Goal: Transaction & Acquisition: Purchase product/service

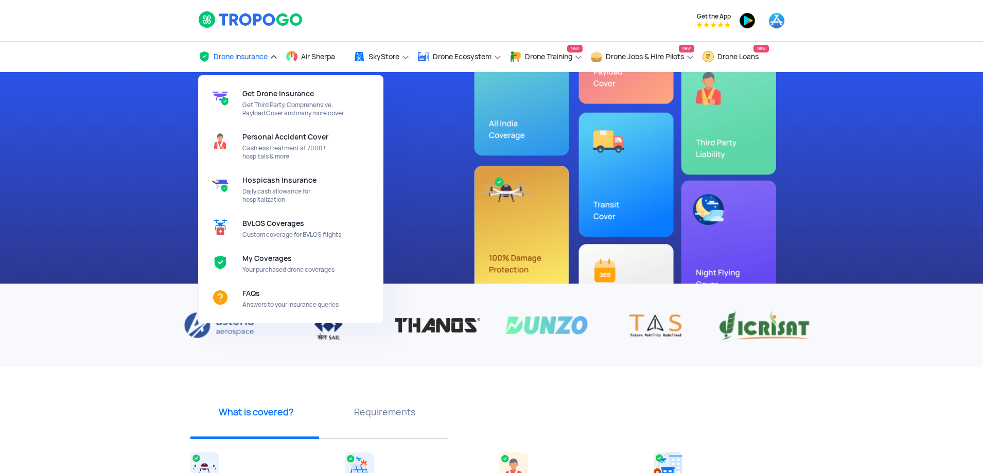
click at [255, 54] on span "Drone Insurance" at bounding box center [241, 57] width 54 height 8
click at [274, 261] on span "My Coverages" at bounding box center [266, 258] width 49 height 8
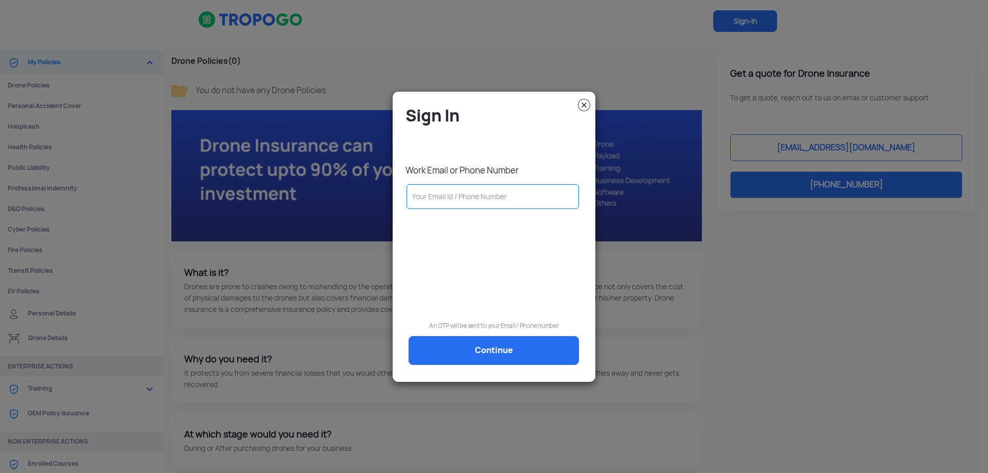
click at [487, 193] on input "text" at bounding box center [493, 196] width 172 height 25
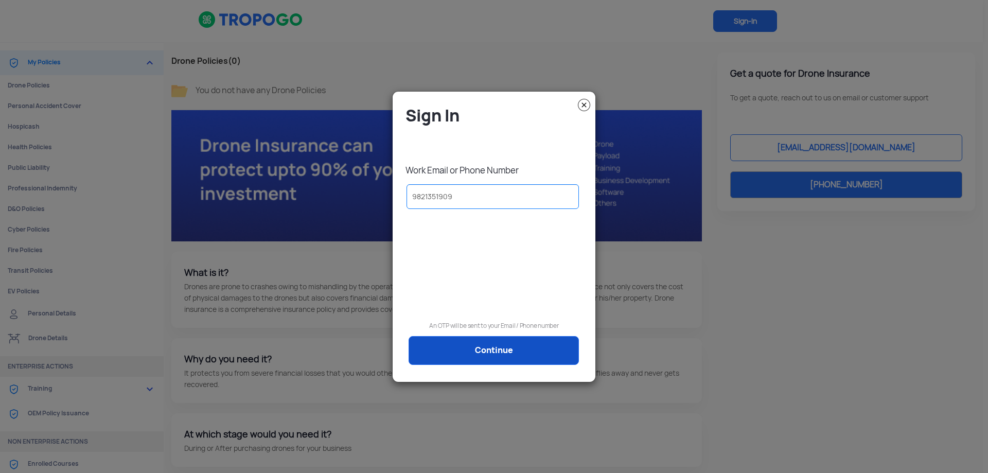
type input "9821351909"
click at [487, 338] on link "Continue" at bounding box center [494, 350] width 170 height 29
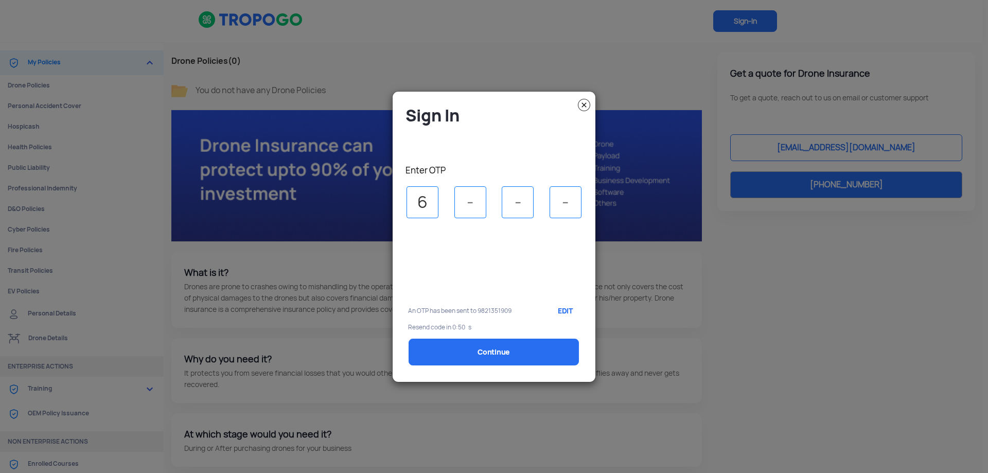
type input "6"
type input "5"
type input "7"
type input "5"
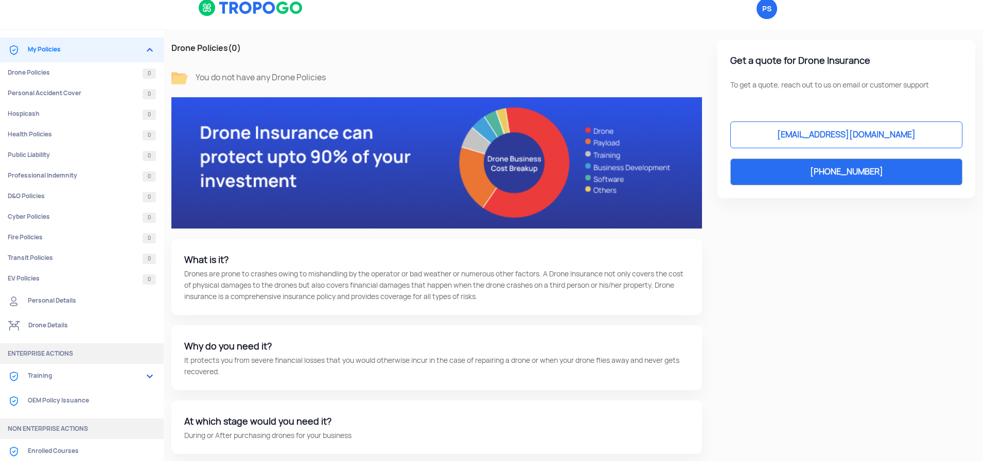
scroll to position [15, 0]
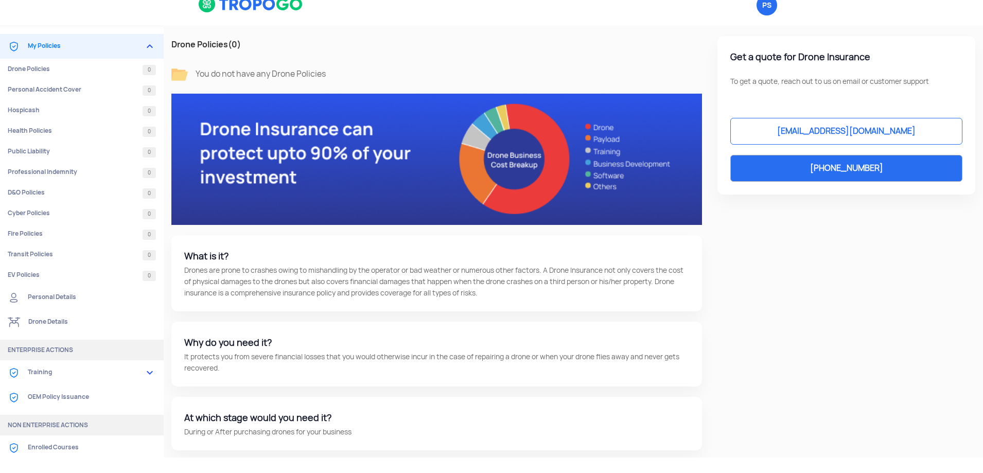
click at [55, 372] on link "Training" at bounding box center [82, 372] width 164 height 25
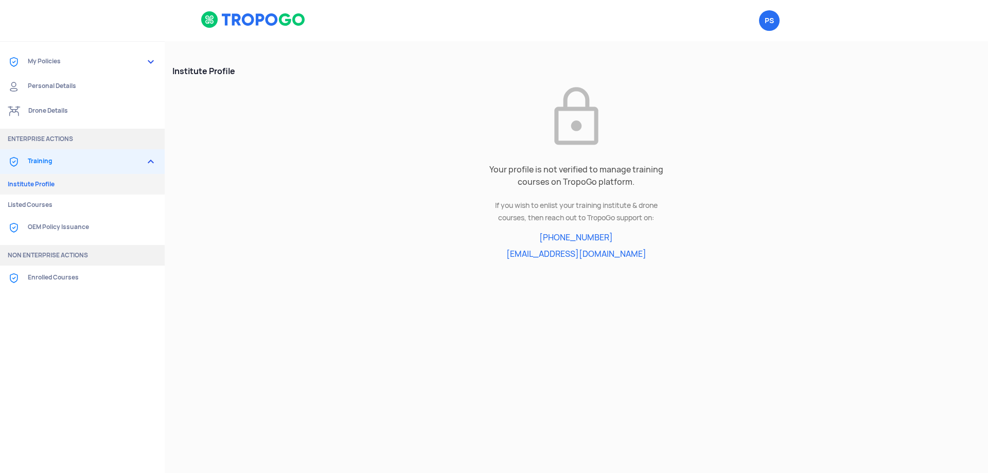
click at [64, 110] on link "Drone Details" at bounding box center [82, 111] width 165 height 25
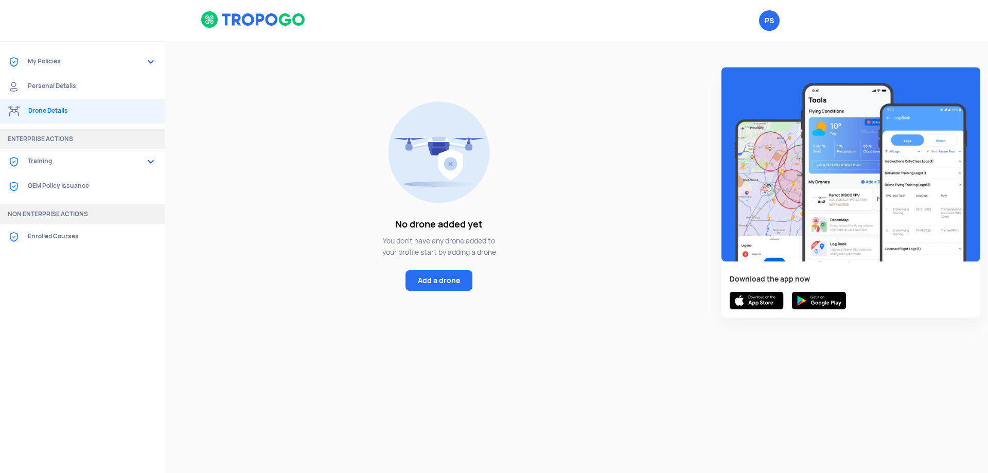
click at [61, 63] on link "My Policies" at bounding box center [82, 61] width 165 height 25
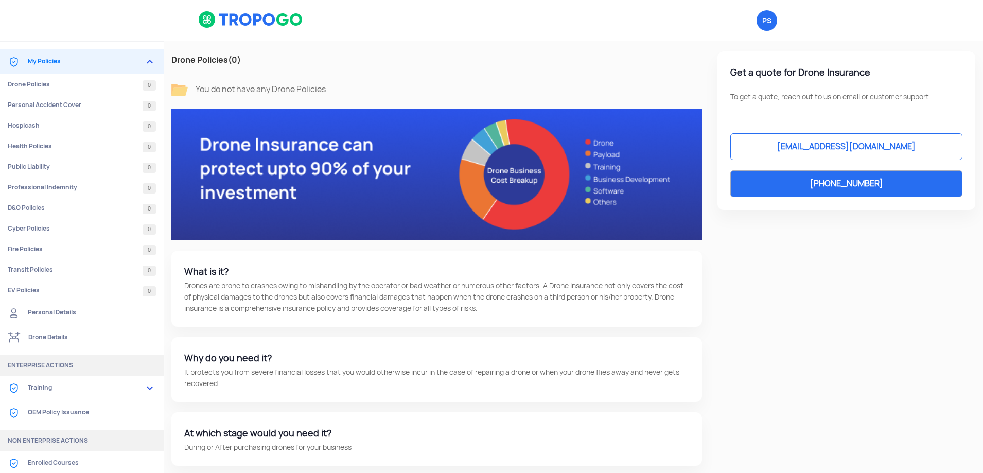
click at [50, 411] on link "OEM Policy Issuance" at bounding box center [82, 413] width 164 height 25
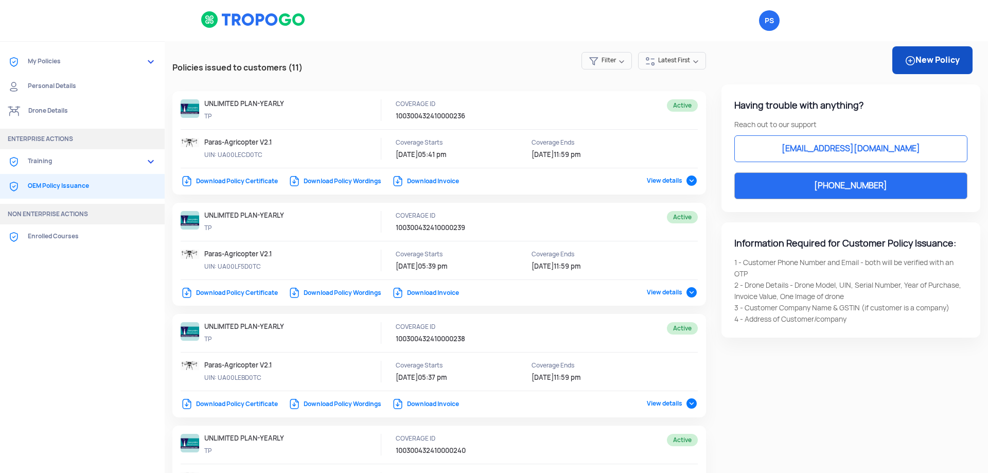
click at [487, 55] on link "New Policy" at bounding box center [933, 60] width 80 height 28
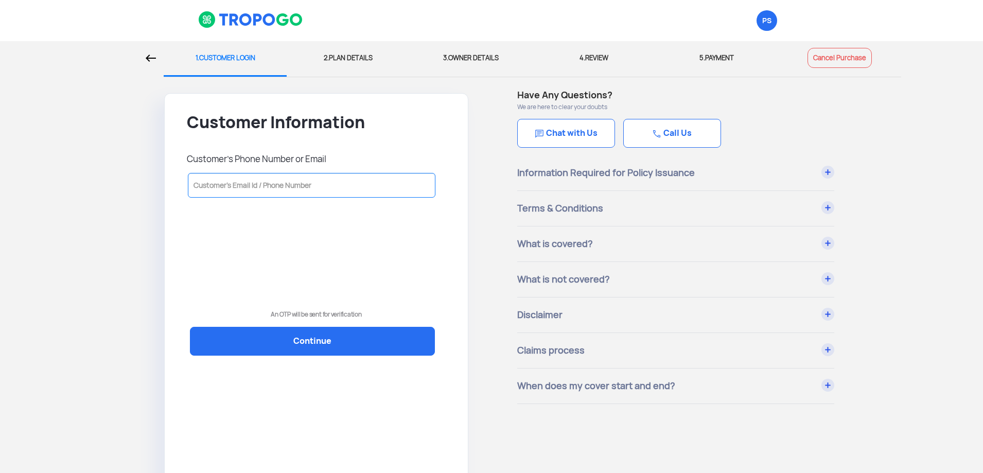
click at [331, 186] on input "text" at bounding box center [312, 185] width 248 height 25
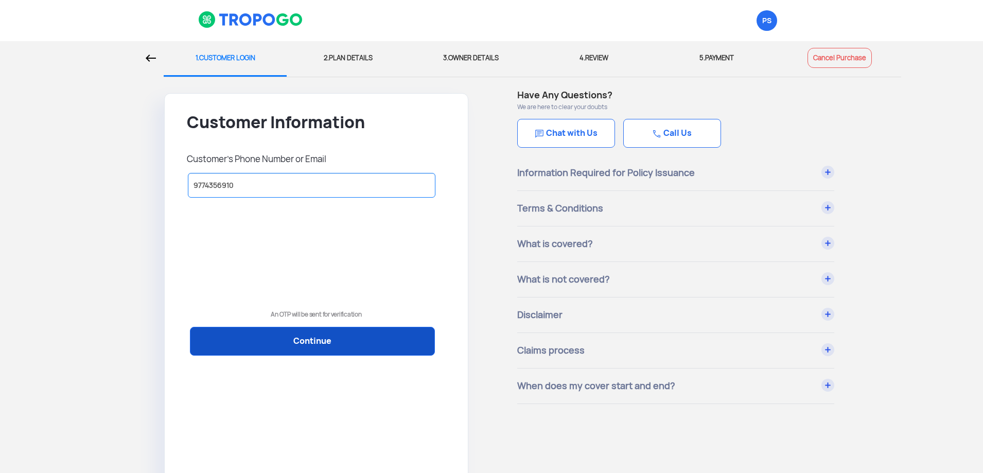
type input "9774356910"
click at [329, 338] on link "Continue" at bounding box center [312, 341] width 245 height 29
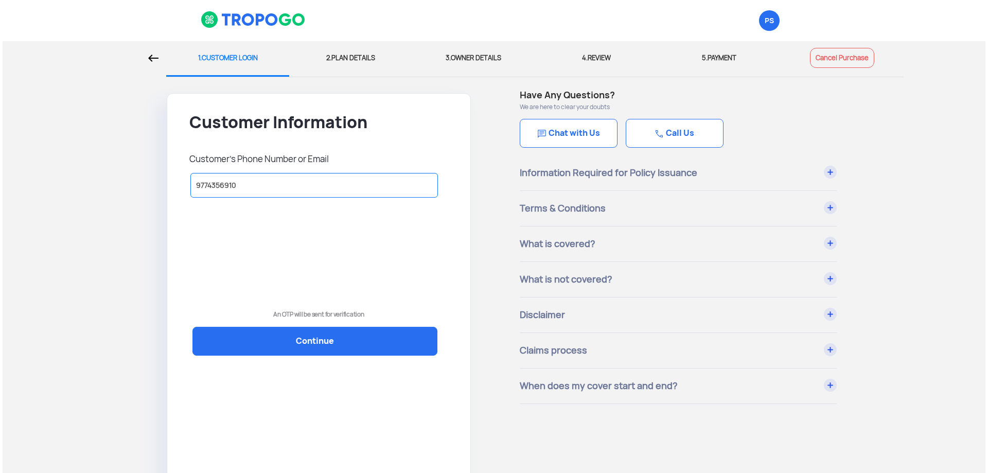
scroll to position [7, 0]
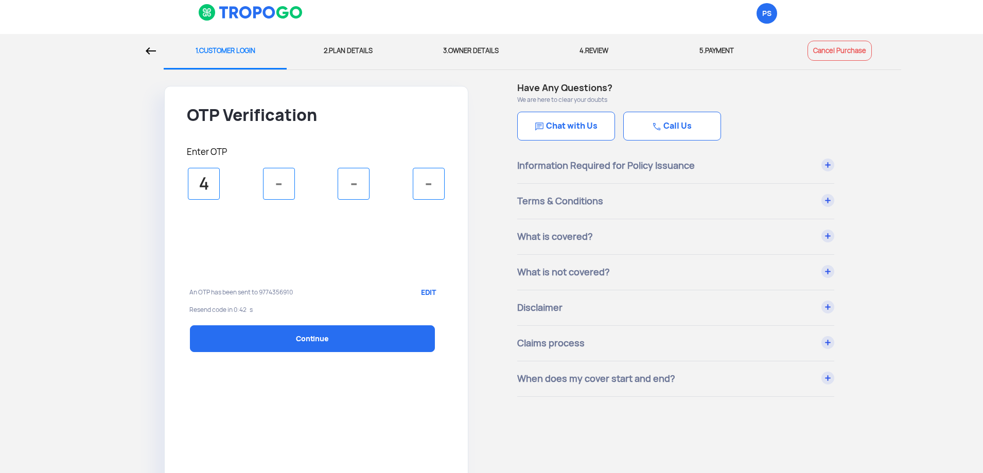
type input "4"
type input "2"
type input "4"
type input "8"
select select "1000000"
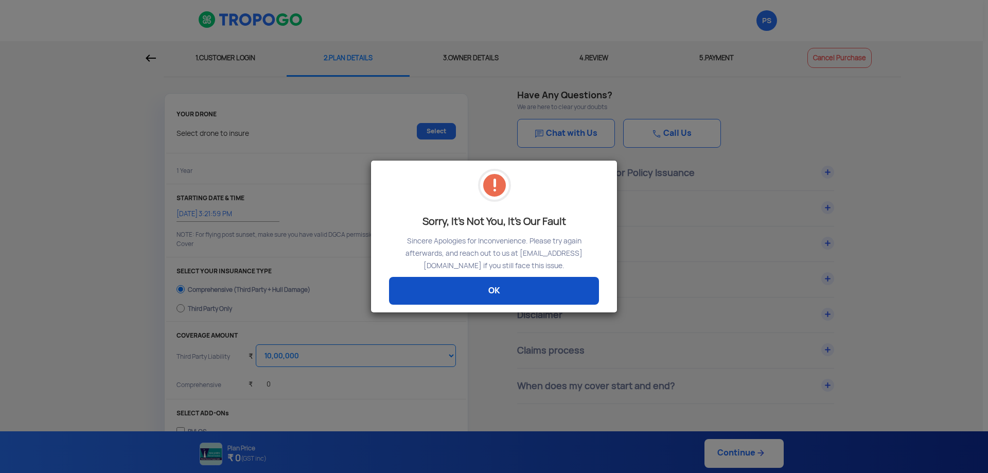
click at [471, 291] on link "OK" at bounding box center [494, 291] width 210 height 28
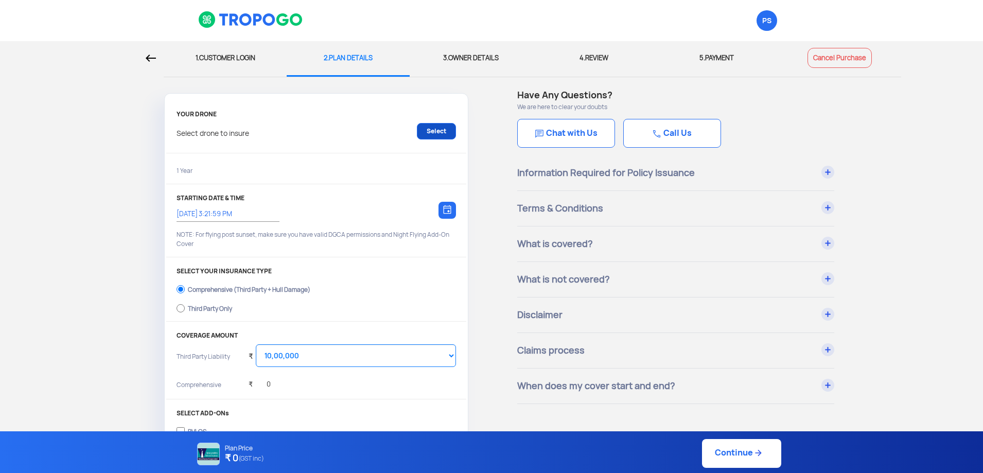
click at [442, 129] on link "Select" at bounding box center [436, 131] width 39 height 16
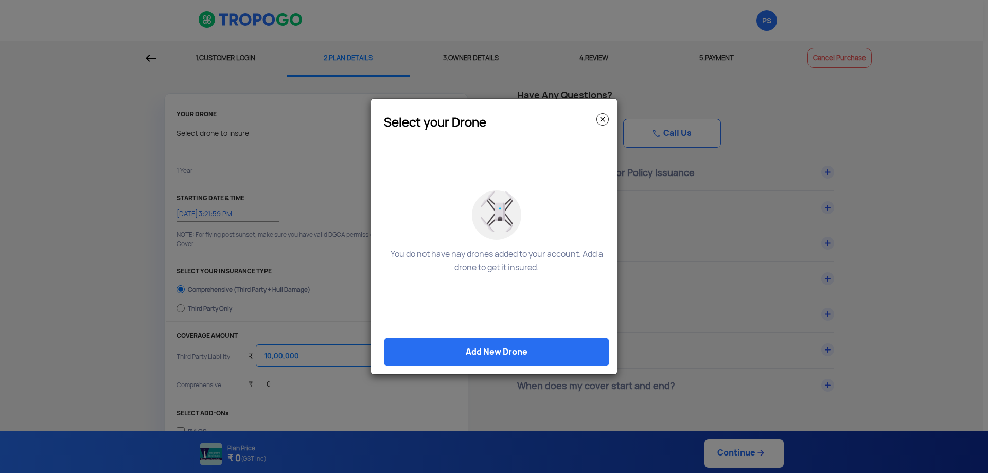
click at [487, 120] on img at bounding box center [603, 119] width 12 height 12
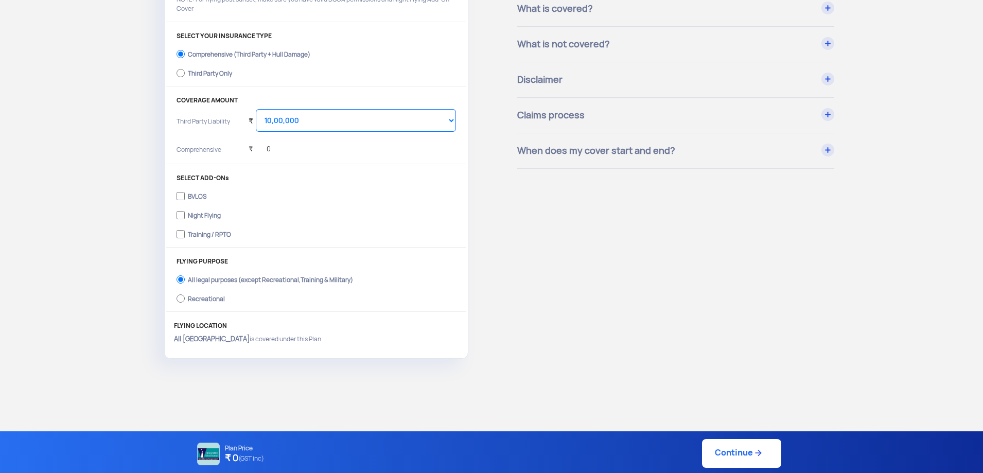
scroll to position [11, 0]
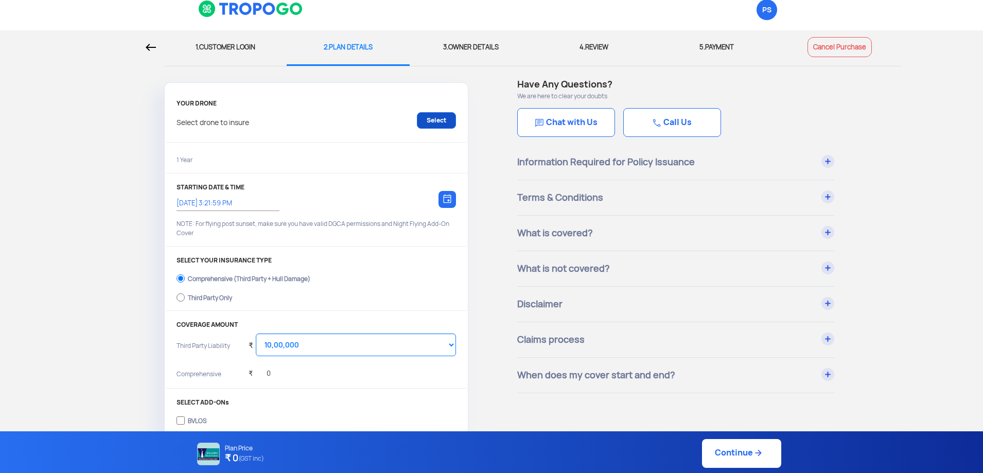
click at [437, 116] on link "Select" at bounding box center [436, 120] width 39 height 16
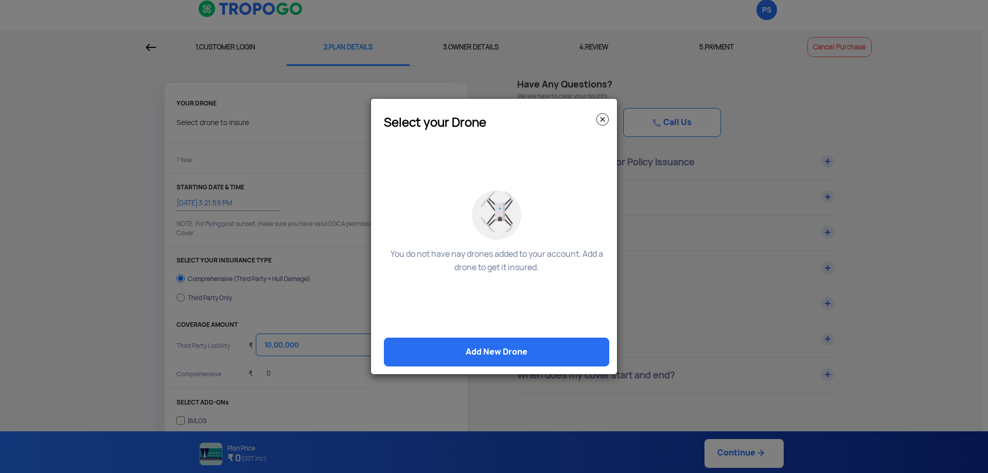
click at [487, 120] on img at bounding box center [603, 119] width 12 height 12
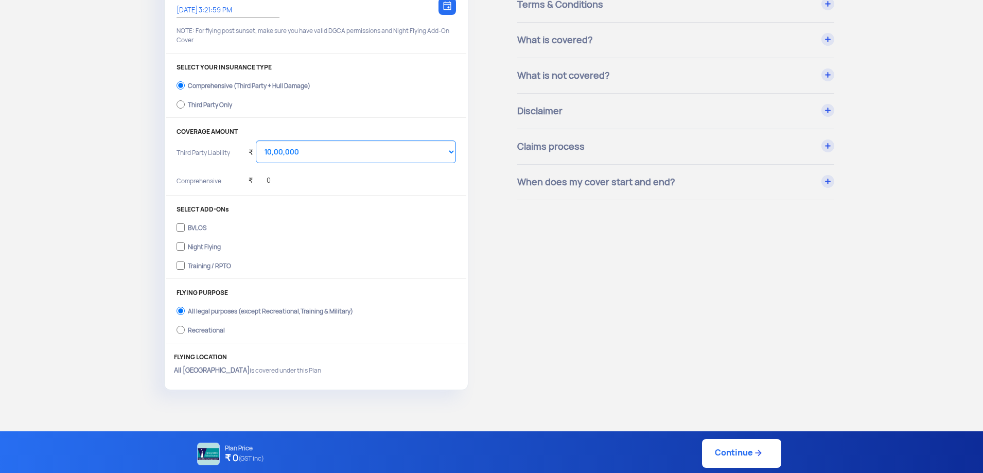
scroll to position [62, 0]
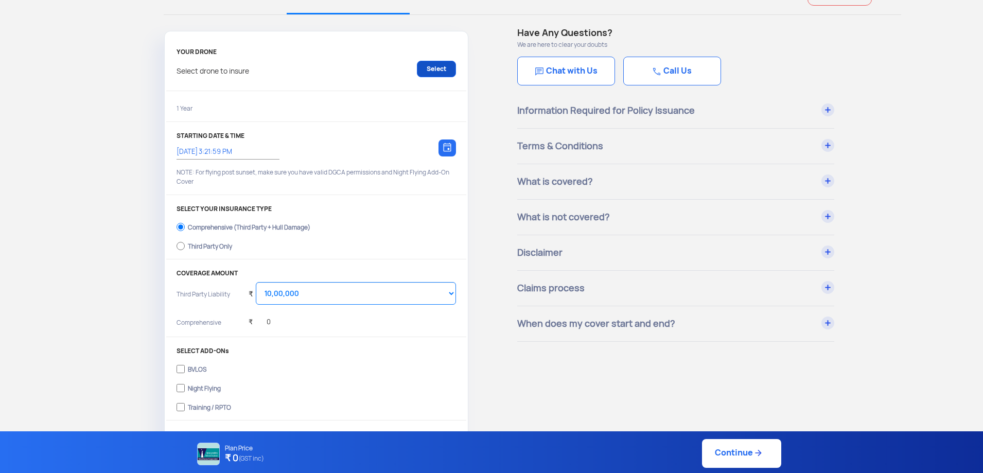
click at [447, 65] on link "Select" at bounding box center [436, 69] width 39 height 16
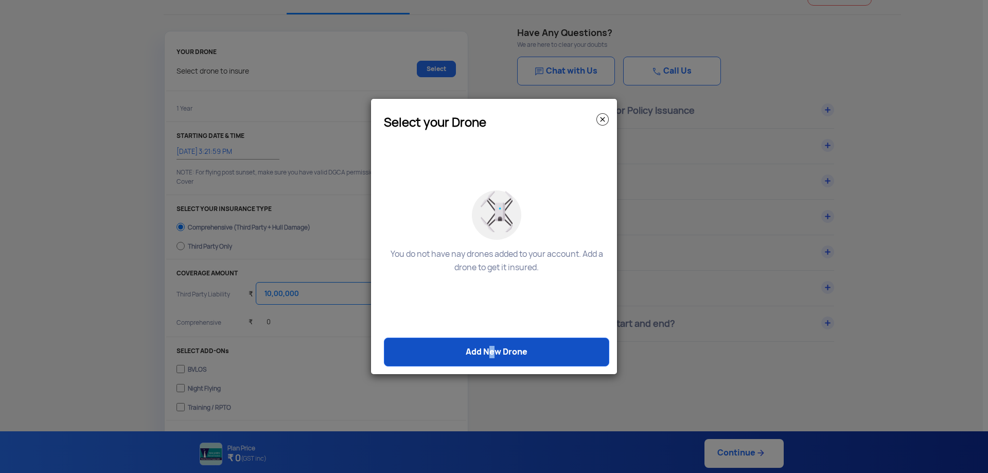
click at [487, 343] on link "Add New Drone" at bounding box center [496, 352] width 225 height 29
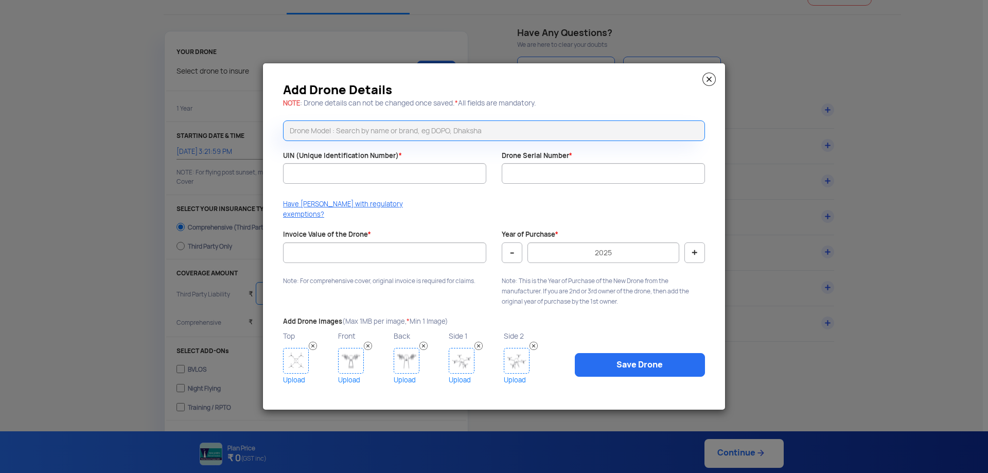
click at [487, 86] on img at bounding box center [709, 79] width 13 height 13
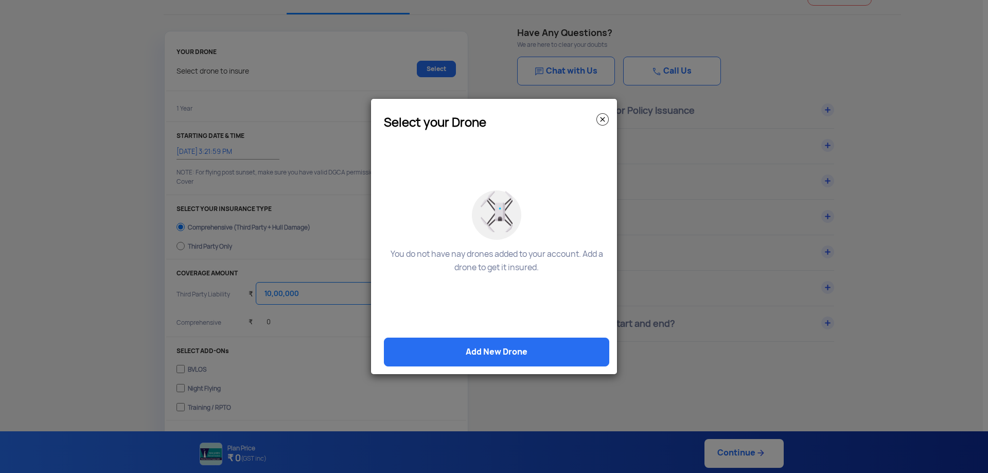
click at [487, 88] on modal-container "Select your Drone You do not have nay drones added to your account. Add a drone…" at bounding box center [494, 236] width 988 height 473
click at [487, 121] on img at bounding box center [603, 119] width 12 height 12
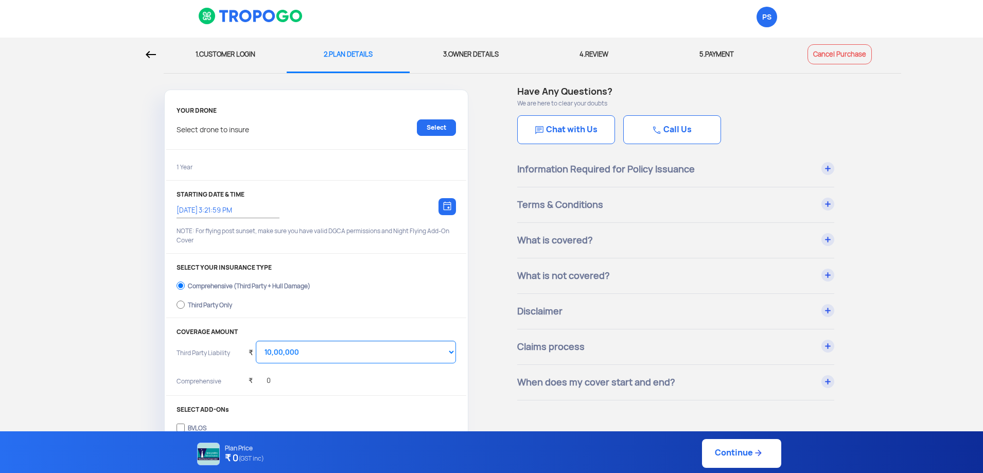
scroll to position [0, 0]
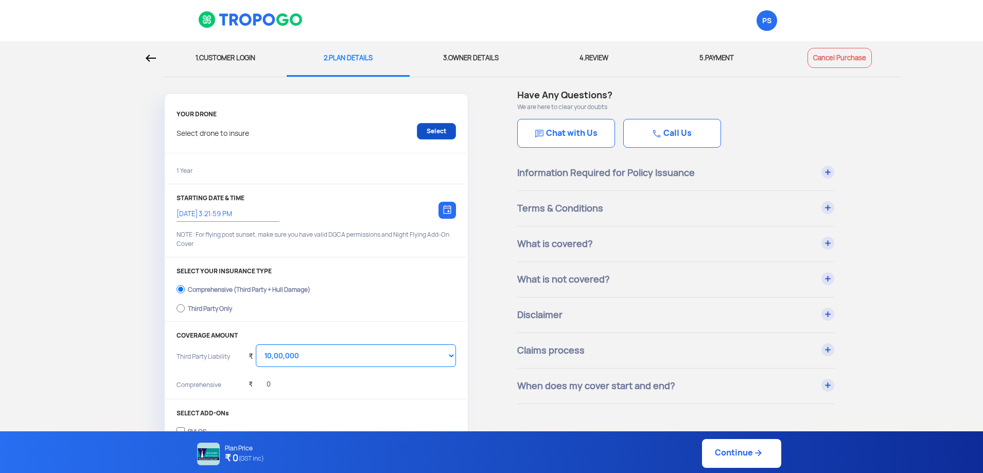
click at [438, 135] on link "Select" at bounding box center [436, 131] width 39 height 16
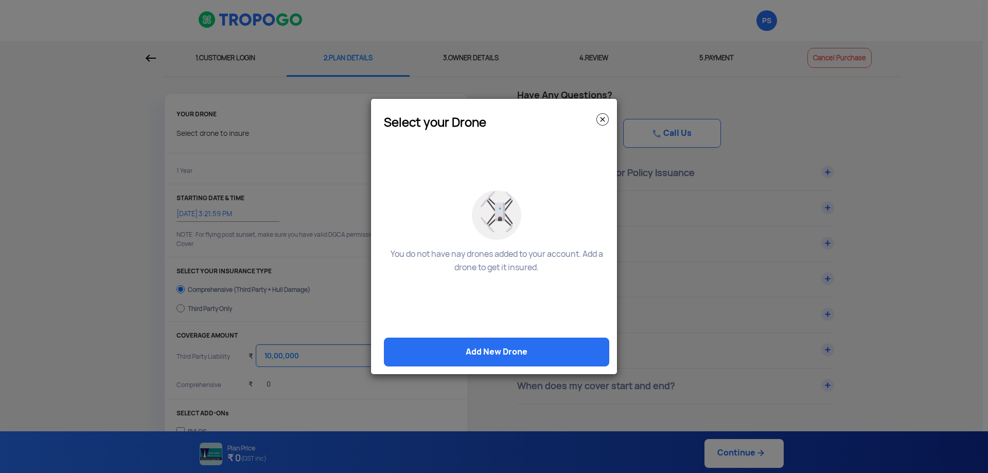
click at [487, 119] on img at bounding box center [603, 119] width 12 height 12
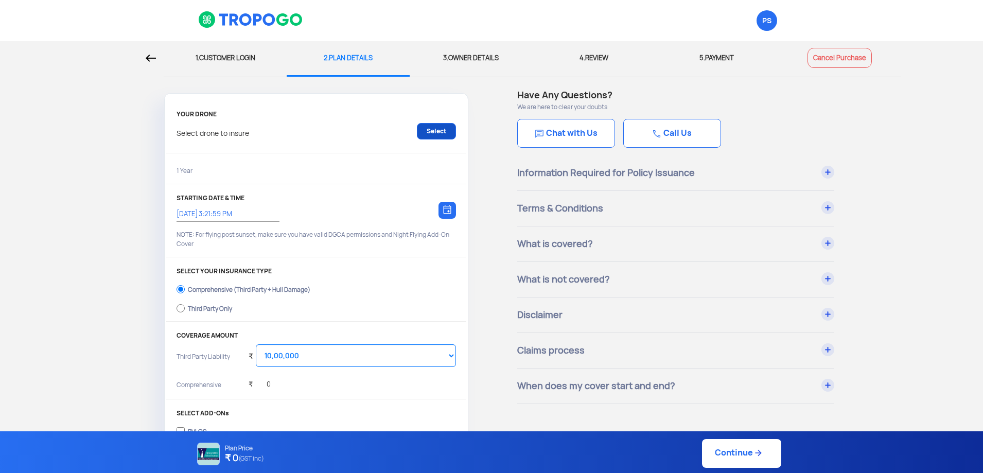
click at [430, 131] on link "Select" at bounding box center [436, 131] width 39 height 16
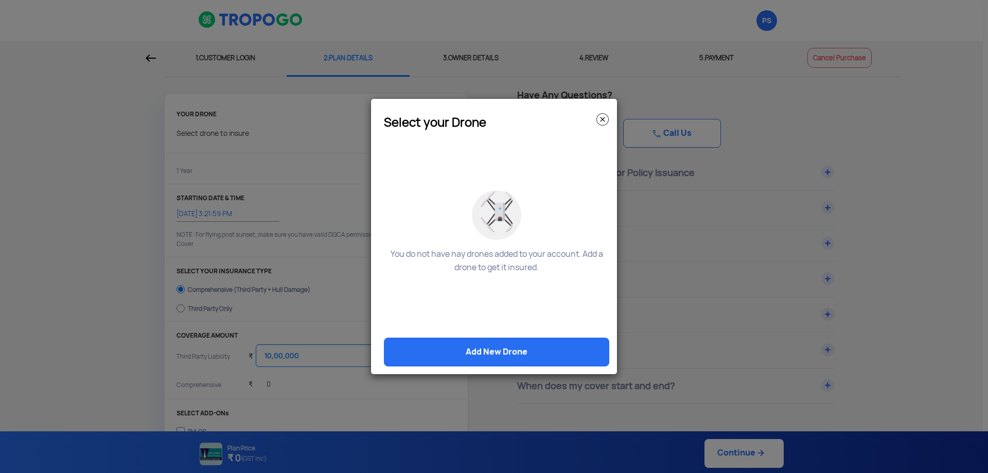
click at [487, 115] on img at bounding box center [603, 119] width 12 height 12
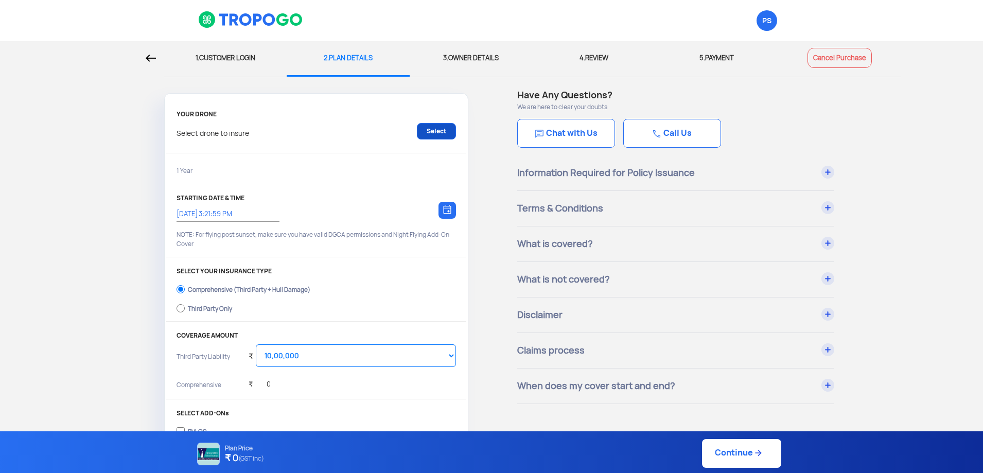
click at [432, 135] on link "Select" at bounding box center [436, 131] width 39 height 16
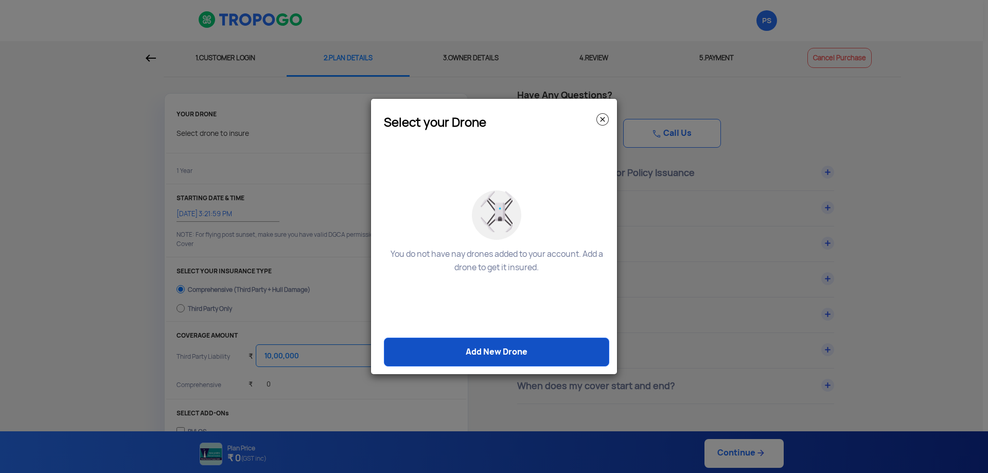
click at [487, 342] on link "Add New Drone" at bounding box center [496, 352] width 225 height 29
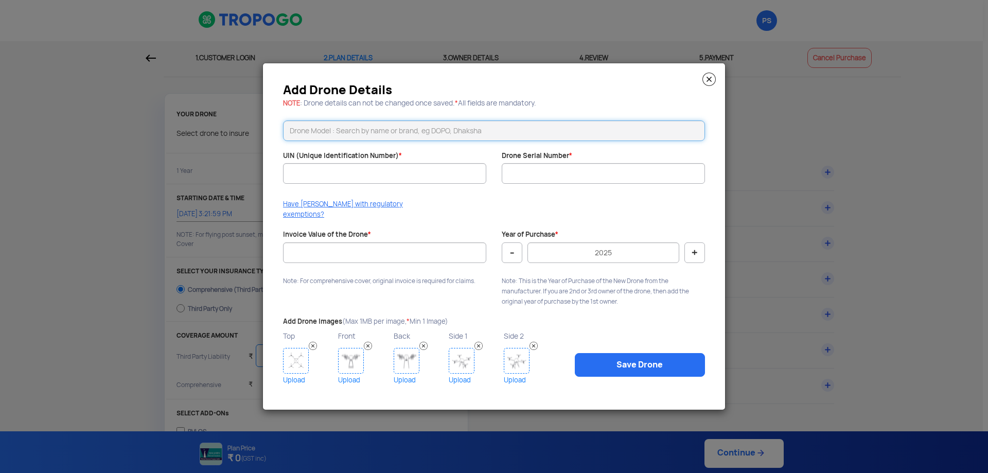
click at [389, 137] on input "text" at bounding box center [494, 130] width 422 height 21
type input "Paras"
click at [424, 153] on link "CLICKING HERE" at bounding box center [427, 150] width 47 height 9
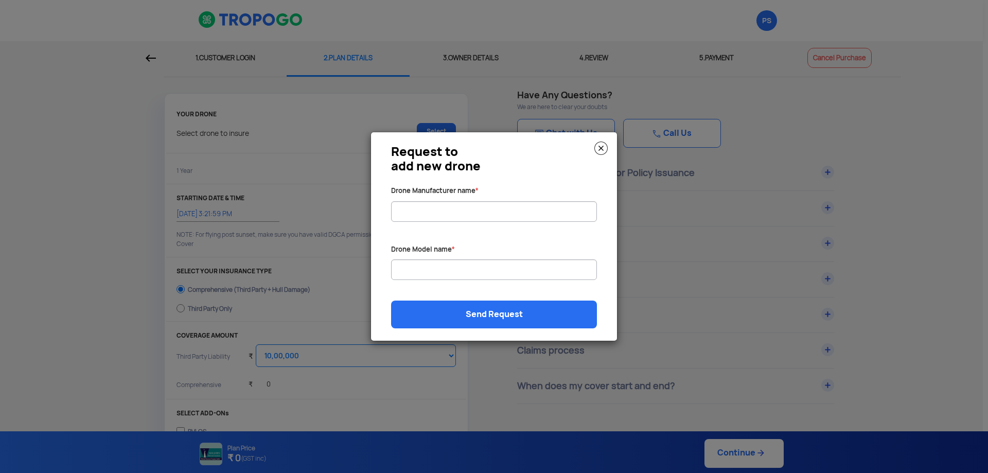
click at [487, 151] on img at bounding box center [601, 148] width 13 height 13
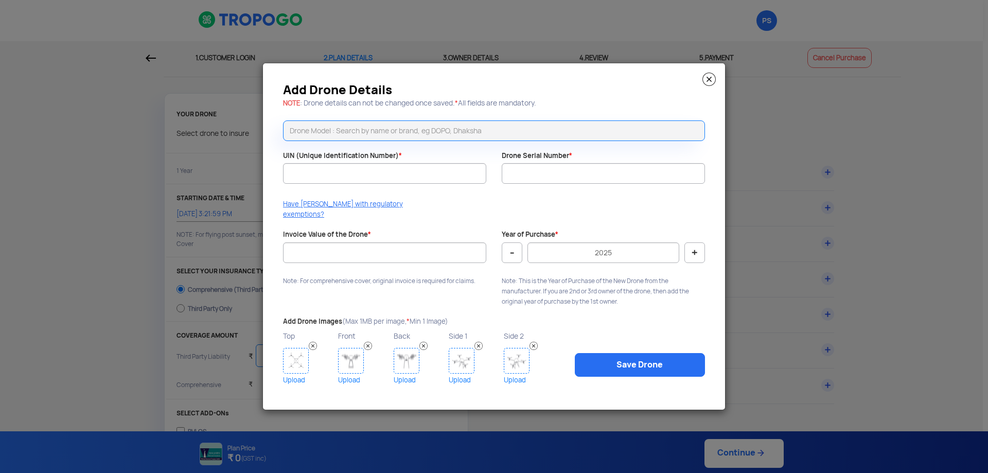
click at [487, 85] on img at bounding box center [709, 79] width 13 height 13
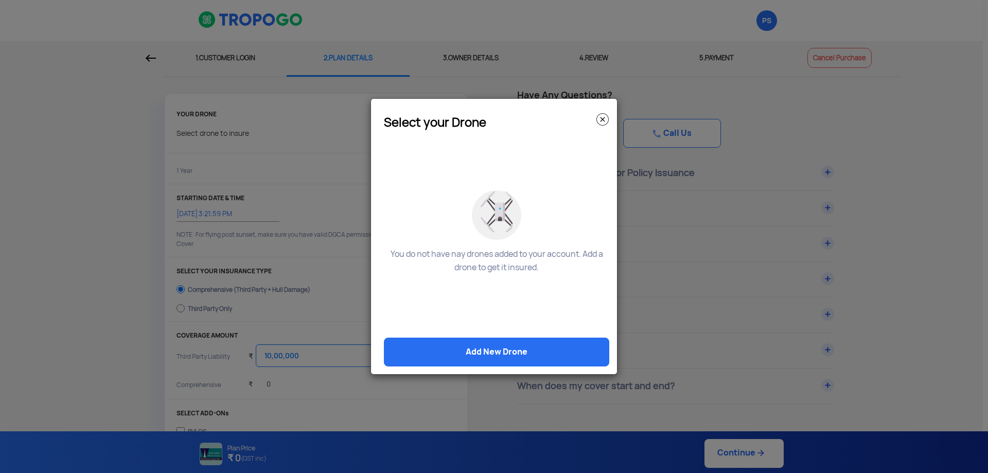
click at [487, 118] on img at bounding box center [603, 119] width 12 height 12
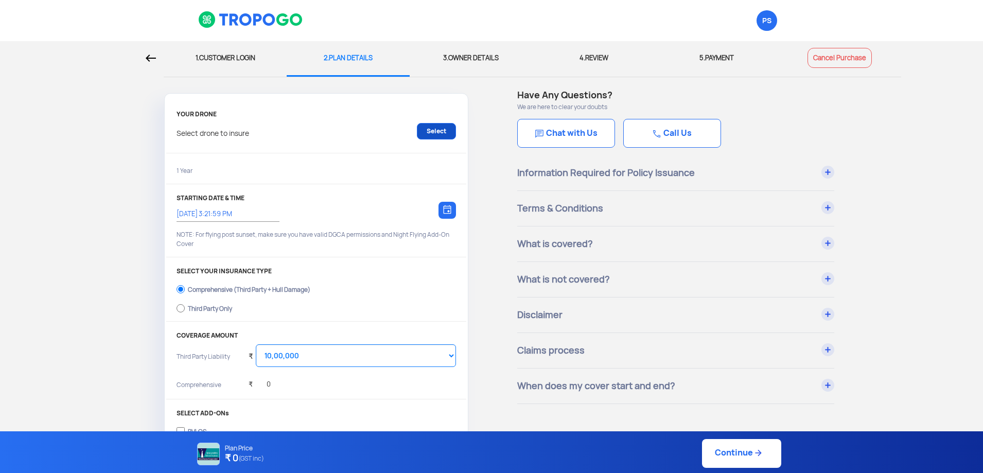
click at [442, 131] on link "Select" at bounding box center [436, 131] width 39 height 16
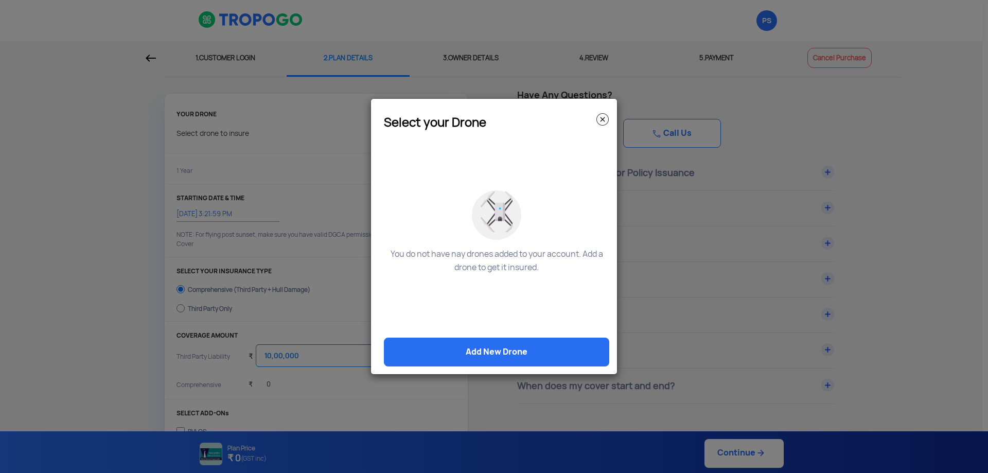
click at [487, 118] on img at bounding box center [603, 119] width 12 height 12
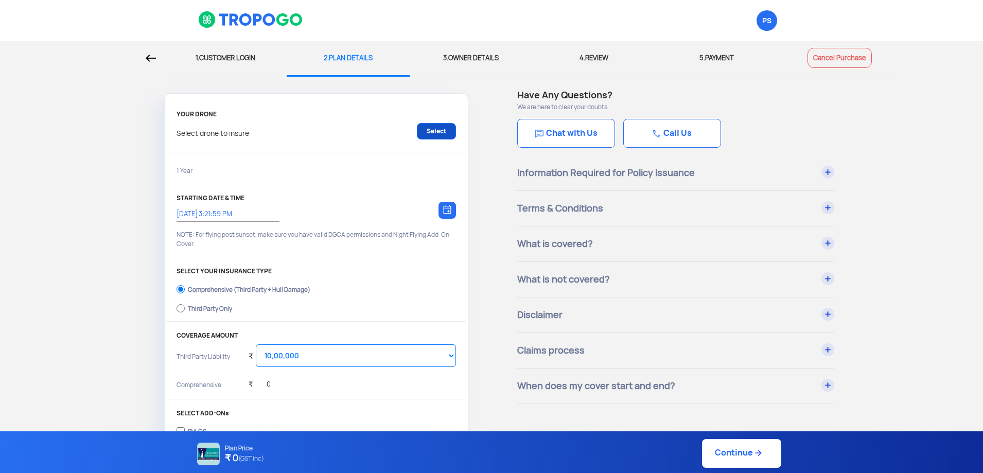
click at [442, 132] on link "Select" at bounding box center [436, 131] width 39 height 16
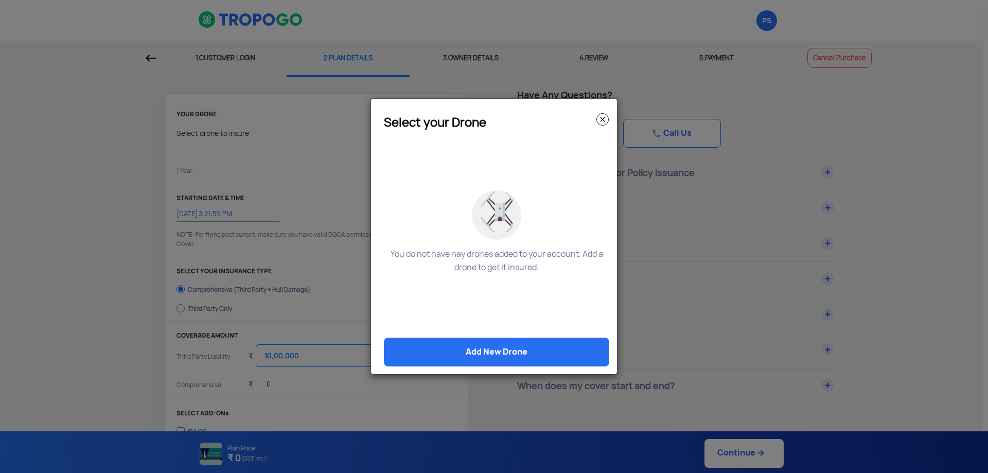
click at [487, 119] on img at bounding box center [603, 119] width 12 height 12
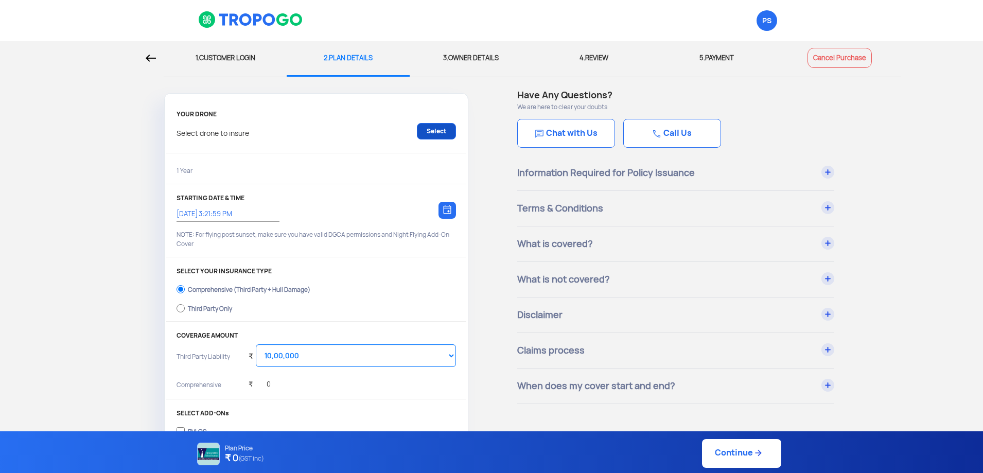
click at [434, 134] on link "Select" at bounding box center [436, 131] width 39 height 16
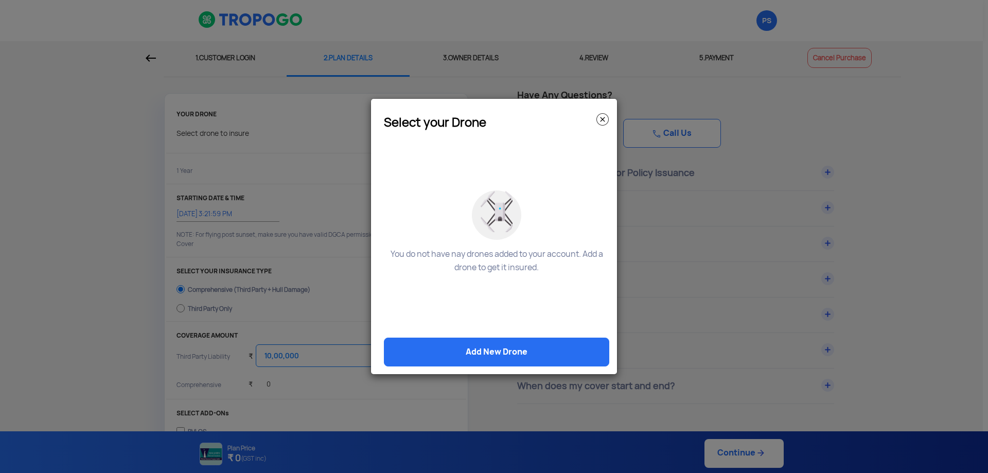
click at [487, 121] on img at bounding box center [603, 119] width 12 height 12
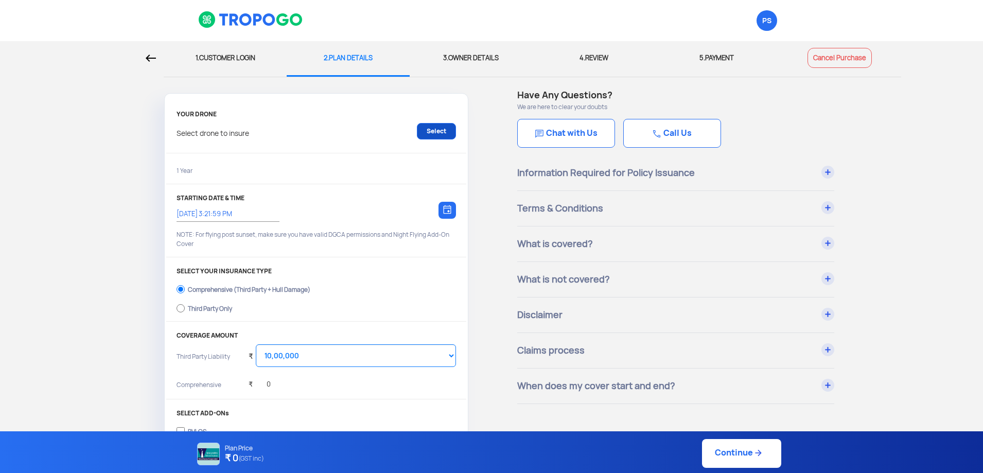
click at [439, 134] on link "Select" at bounding box center [436, 131] width 39 height 16
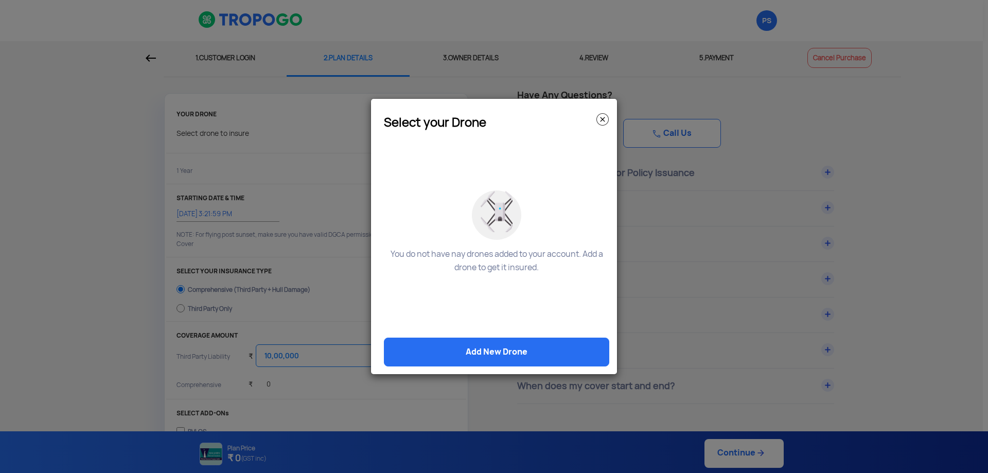
click at [487, 120] on img at bounding box center [603, 119] width 12 height 12
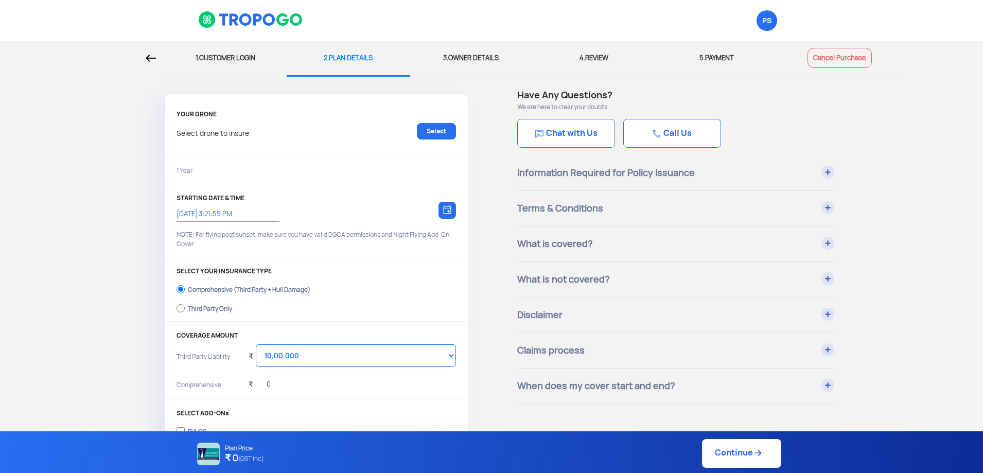
click at [487, 130] on link "Chat with Us" at bounding box center [566, 133] width 98 height 29
click at [487, 132] on link "Call Us" at bounding box center [672, 133] width 98 height 29
